Goal: Task Accomplishment & Management: Manage account settings

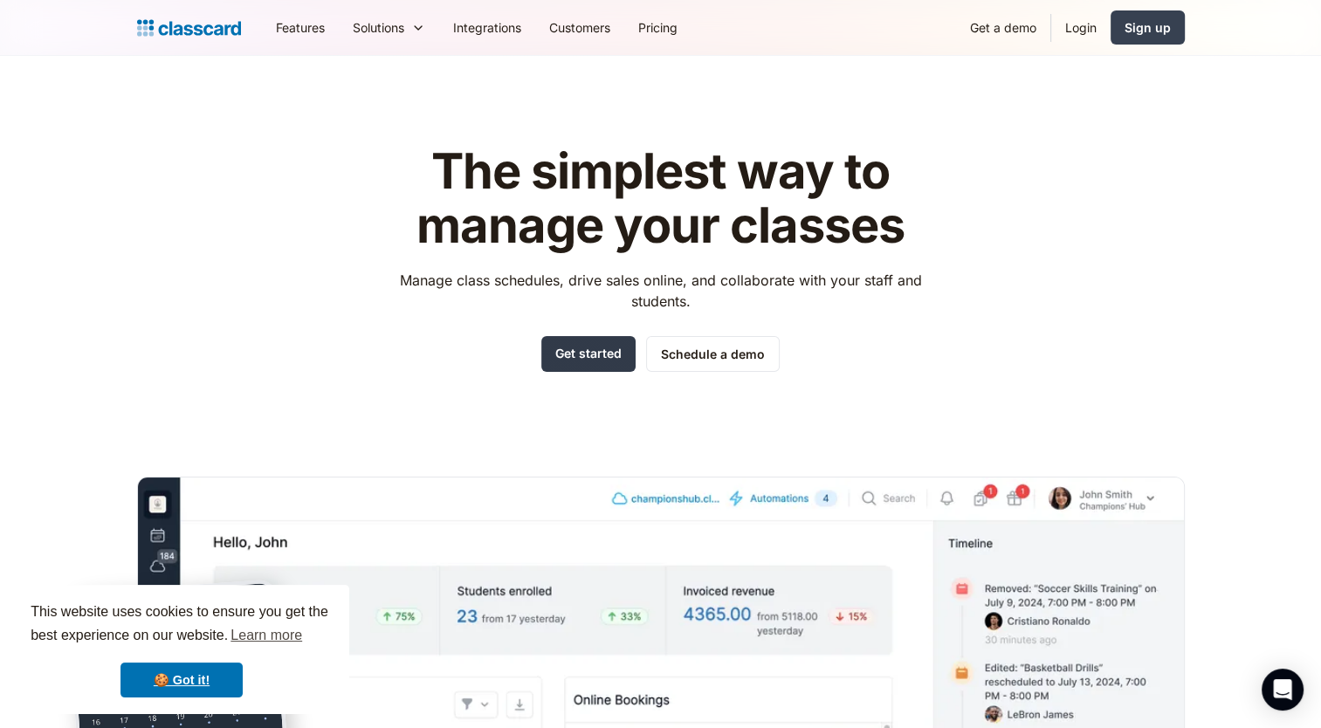
click at [610, 355] on link "Get started" at bounding box center [588, 354] width 94 height 36
click at [1149, 14] on link "Sign up" at bounding box center [1148, 27] width 74 height 34
click at [203, 24] on img "home" at bounding box center [189, 28] width 104 height 24
click at [569, 358] on link "Get started" at bounding box center [588, 354] width 94 height 36
click at [1089, 24] on link "Login" at bounding box center [1081, 27] width 59 height 39
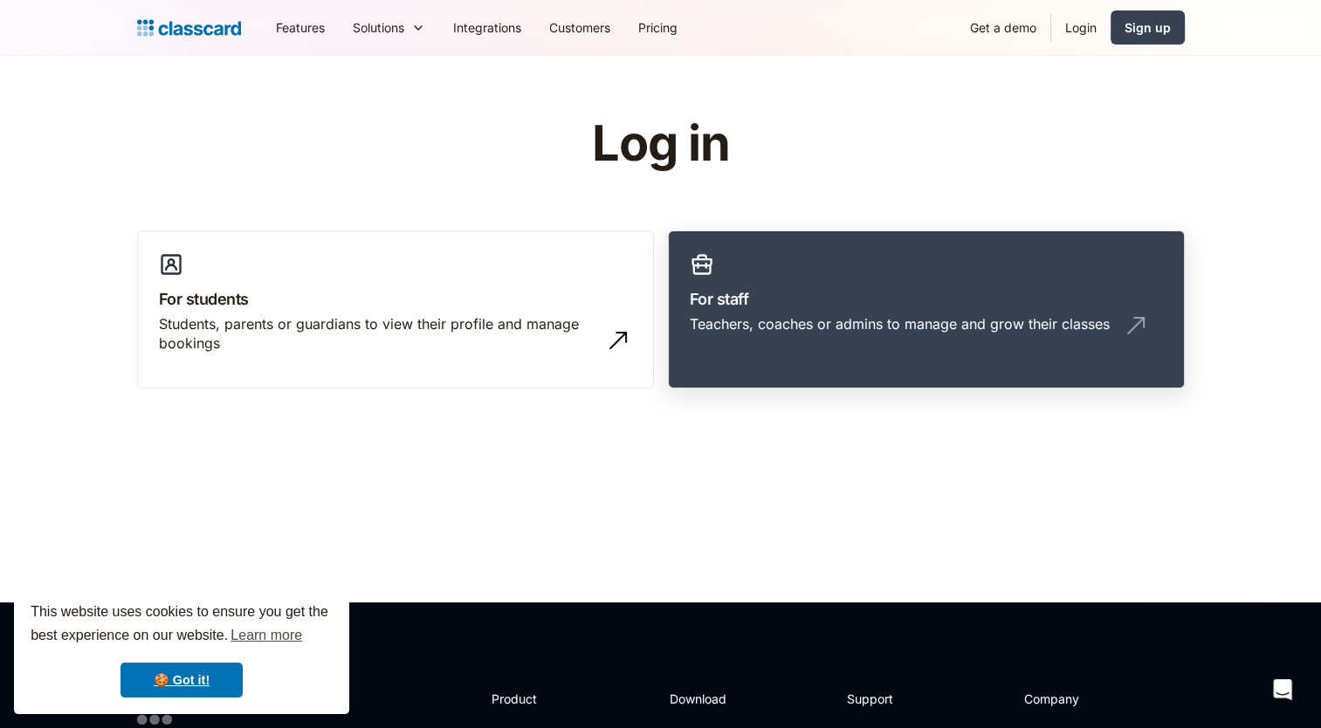
click at [821, 300] on h3 "For staff" at bounding box center [926, 299] width 473 height 24
